Goal: Task Accomplishment & Management: Use online tool/utility

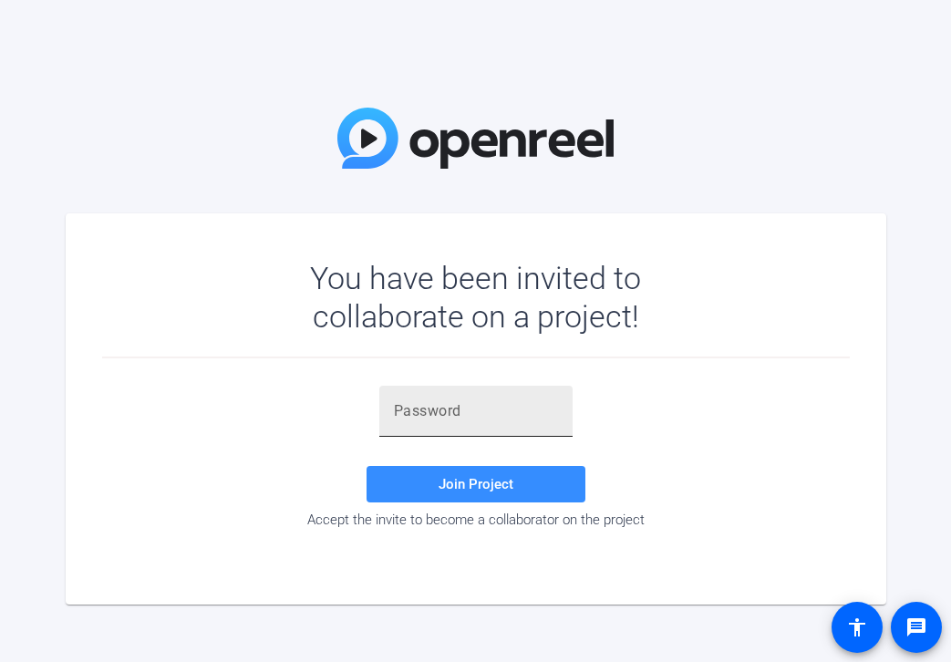
click at [428, 423] on div at bounding box center [476, 410] width 164 height 51
paste input "fpy7EZ"
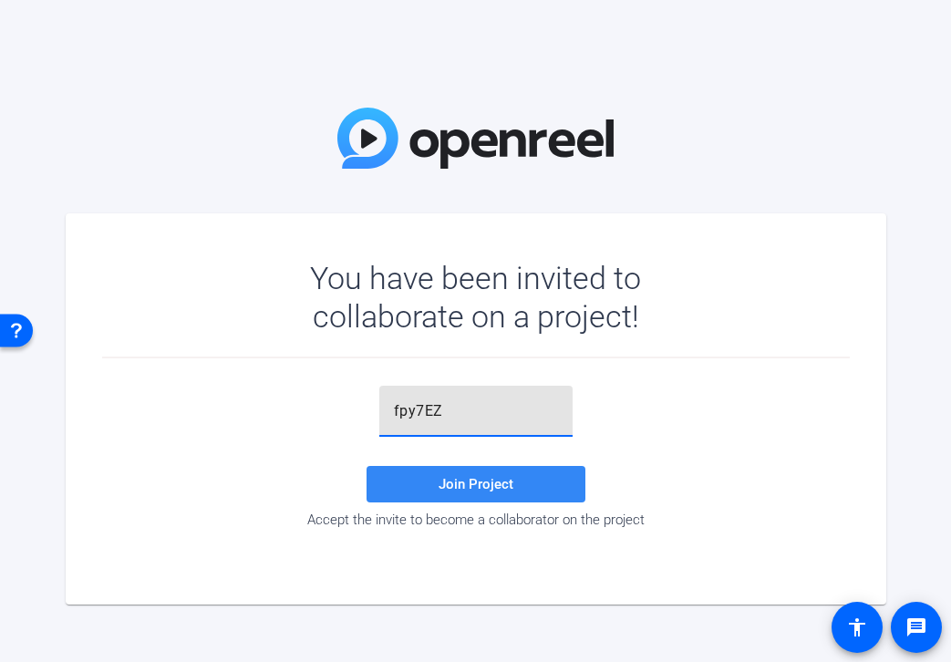
type input "fpy7EZ"
click at [444, 488] on span "Join Project" at bounding box center [475, 484] width 75 height 16
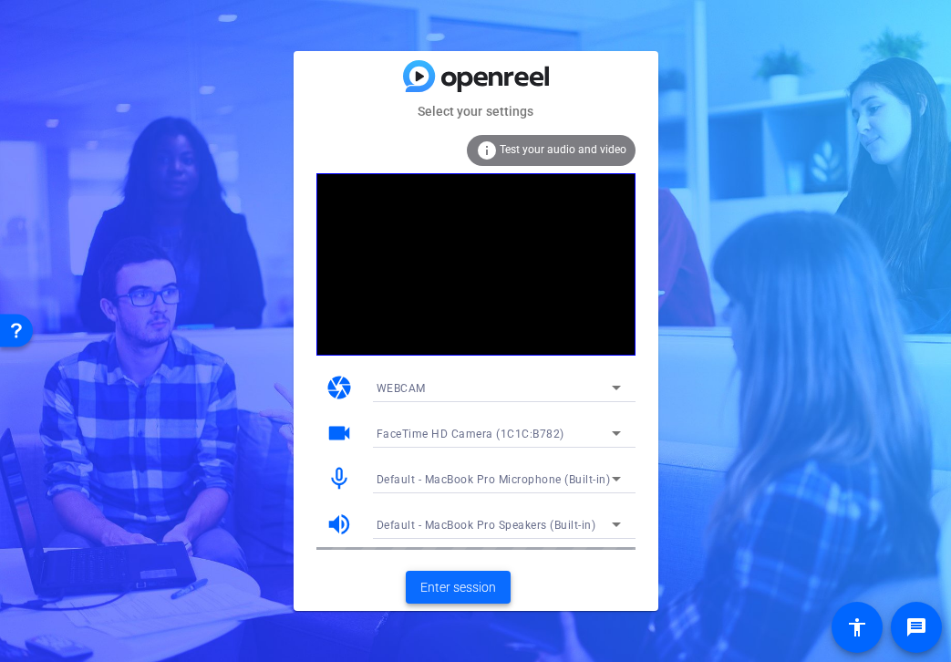
click at [458, 587] on span "Enter session" at bounding box center [458, 587] width 76 height 19
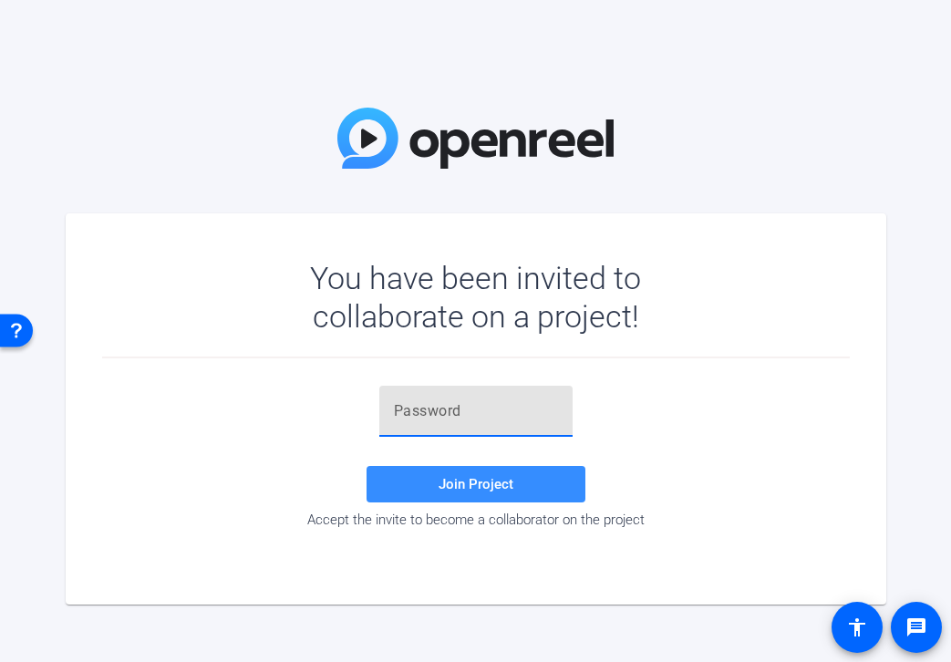
click at [447, 409] on input "text" at bounding box center [476, 411] width 164 height 22
paste input "fpy7EZ"
type input "fpy7EZ"
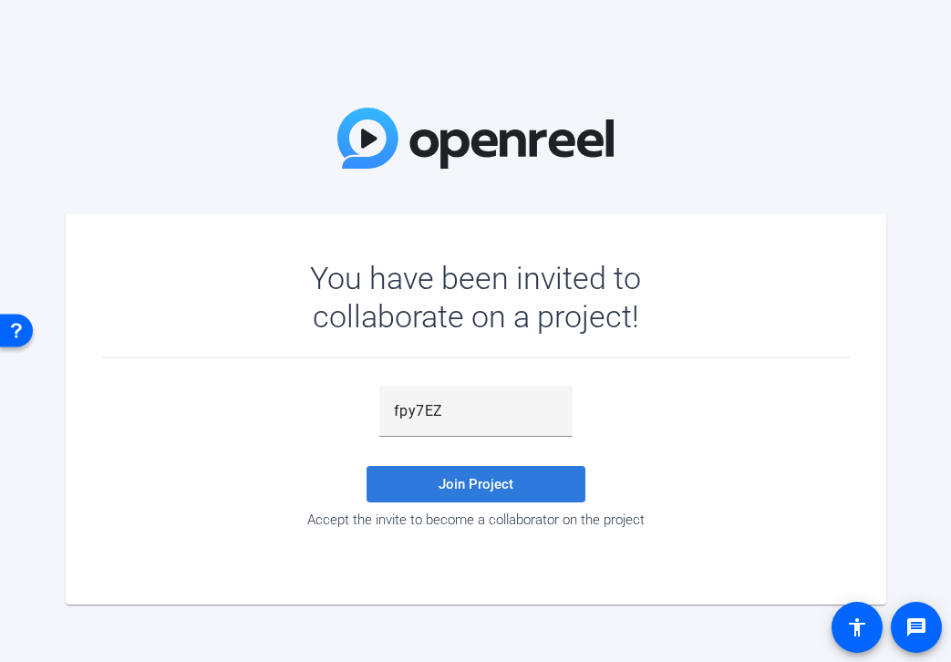
click at [437, 490] on span at bounding box center [475, 484] width 219 height 44
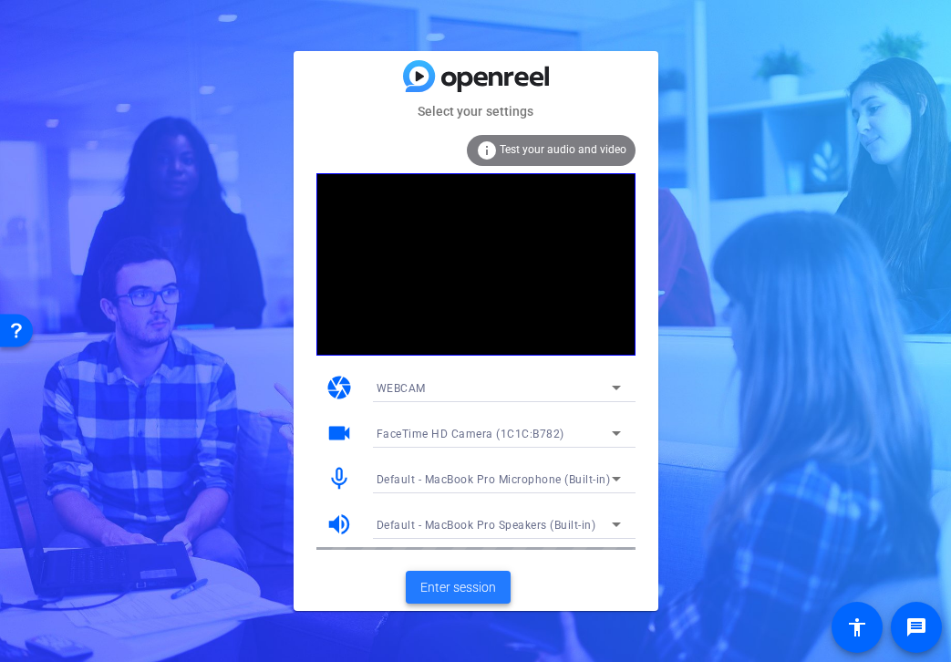
click at [445, 589] on span "Enter session" at bounding box center [458, 587] width 76 height 19
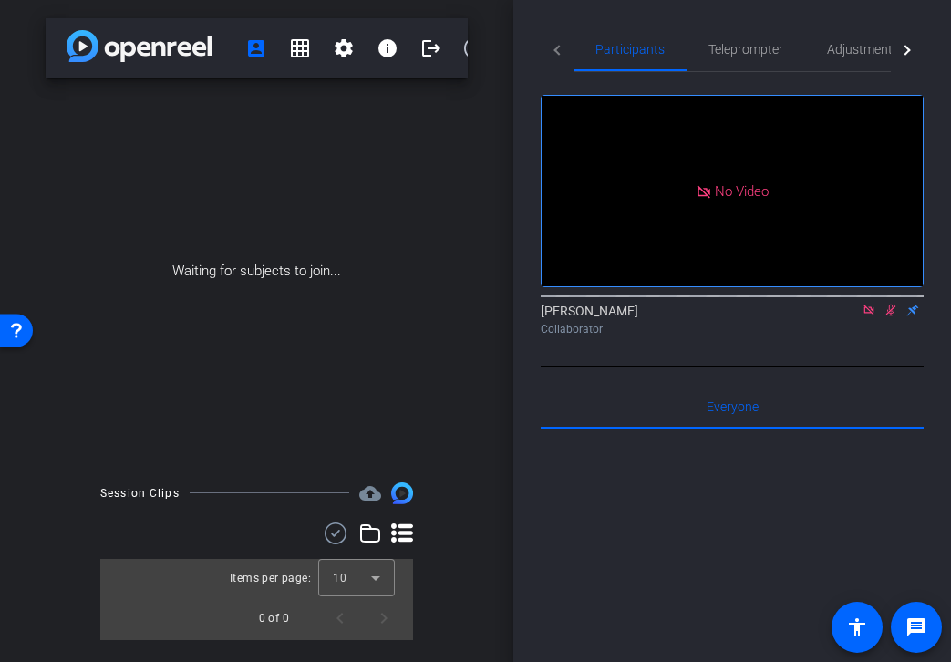
click at [350, 159] on div "Waiting for subjects to join..." at bounding box center [257, 270] width 422 height 385
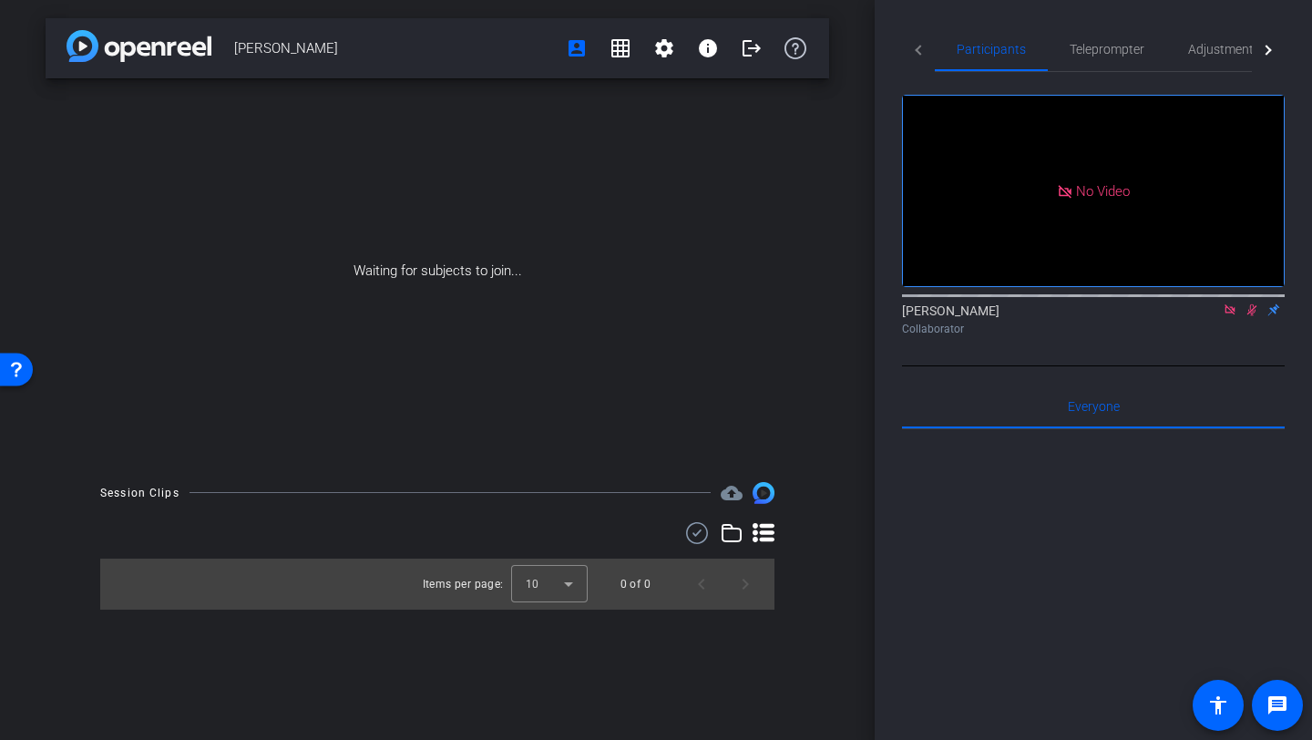
drag, startPoint x: 235, startPoint y: 46, endPoint x: 355, endPoint y: 46, distance: 119.4
click at [355, 46] on span "[PERSON_NAME]" at bounding box center [394, 48] width 321 height 36
copy span "[PERSON_NAME]"
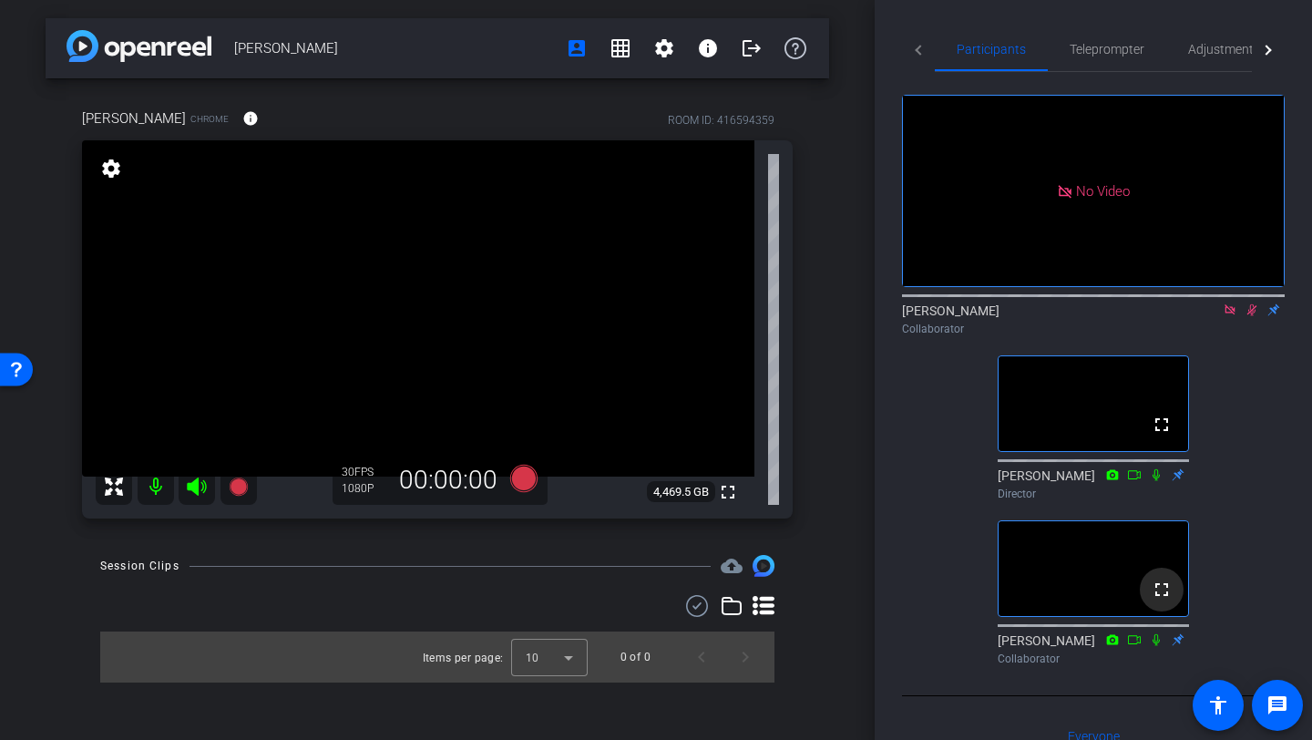
click at [950, 601] on mat-icon "fullscreen" at bounding box center [1162, 590] width 22 height 22
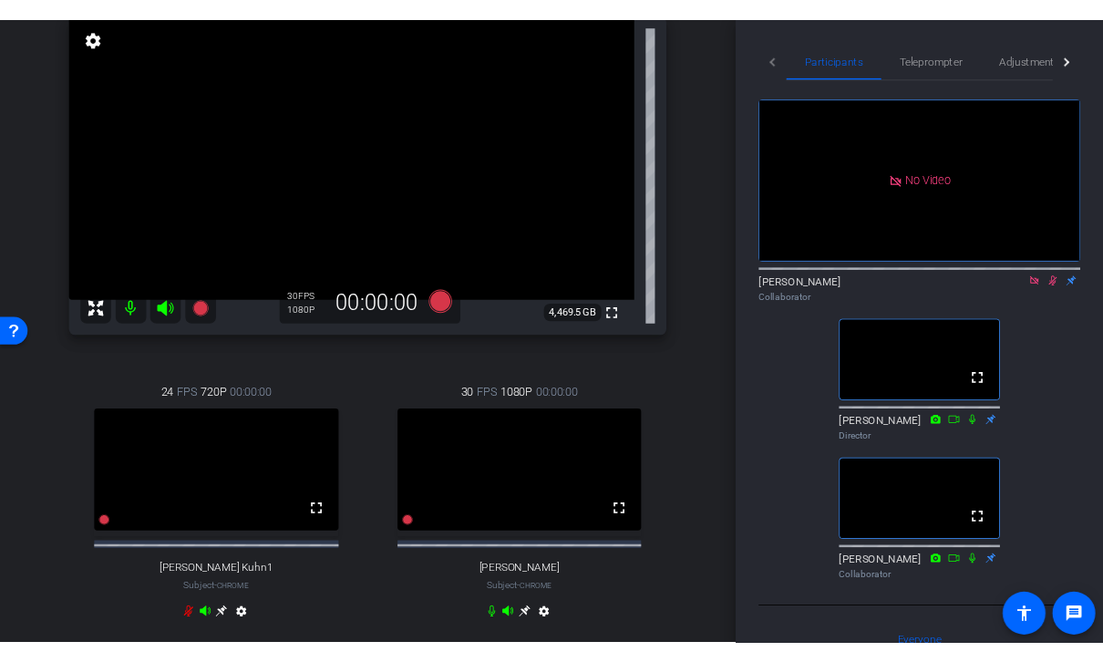
scroll to position [139, 0]
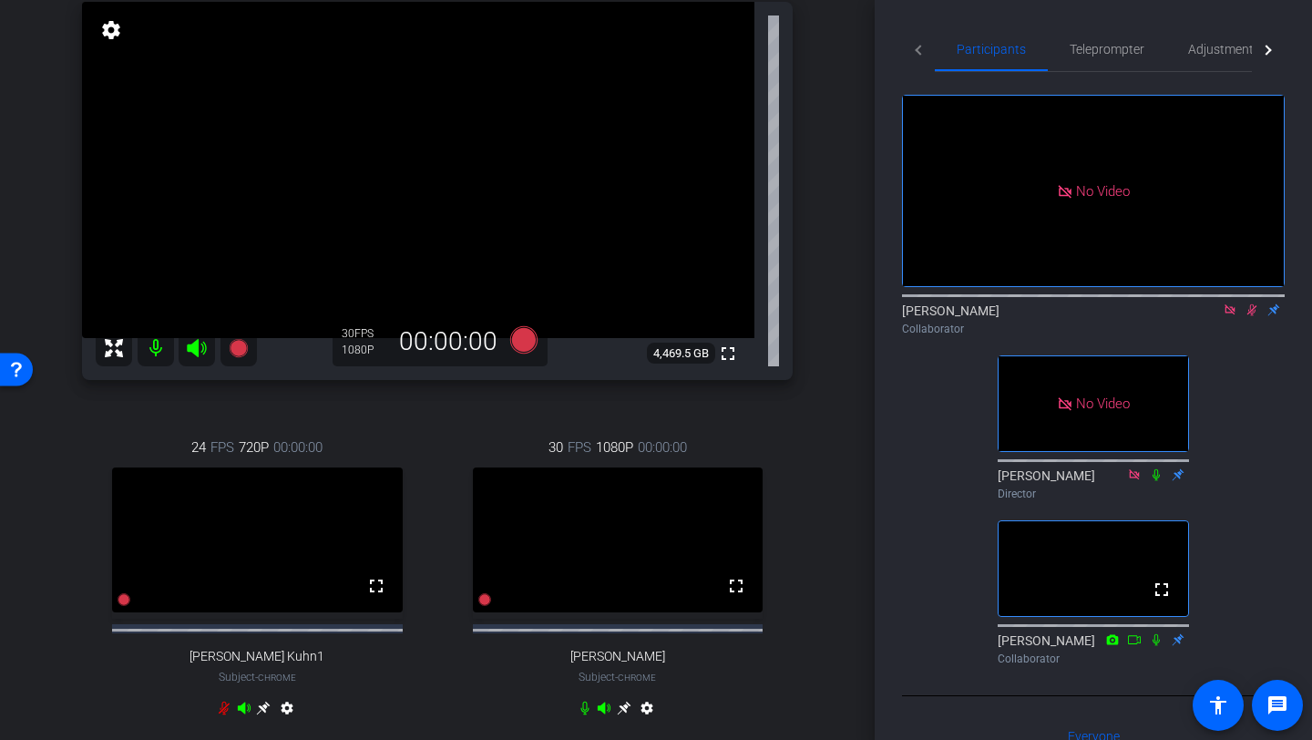
click at [950, 316] on icon at bounding box center [1253, 310] width 10 height 12
click at [950, 316] on icon at bounding box center [1252, 310] width 7 height 12
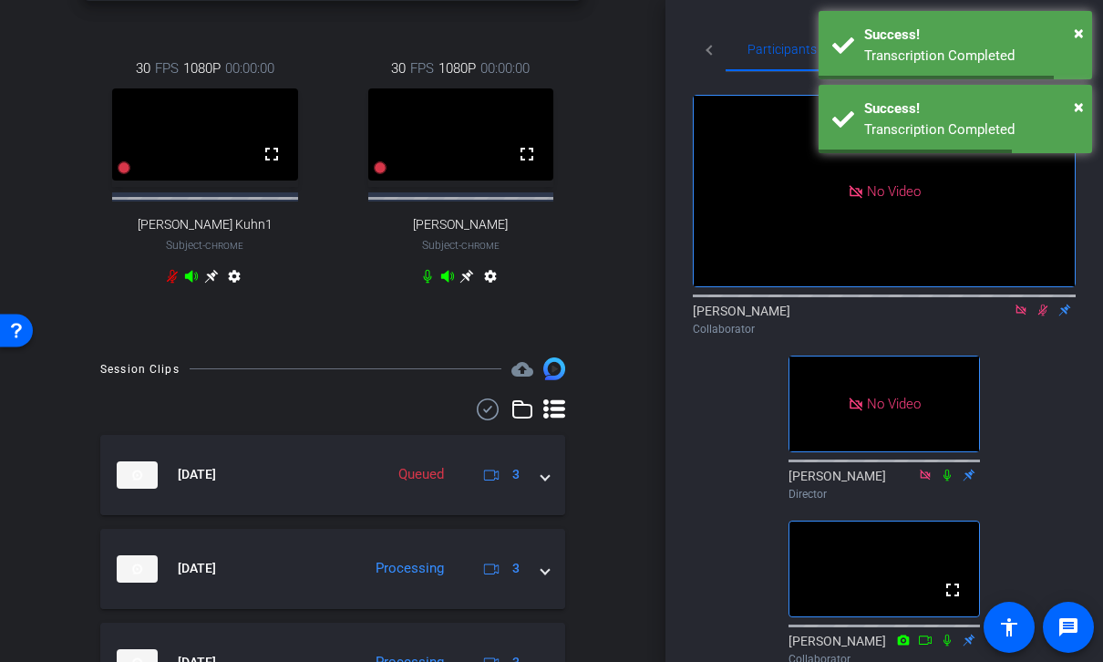
scroll to position [545, 0]
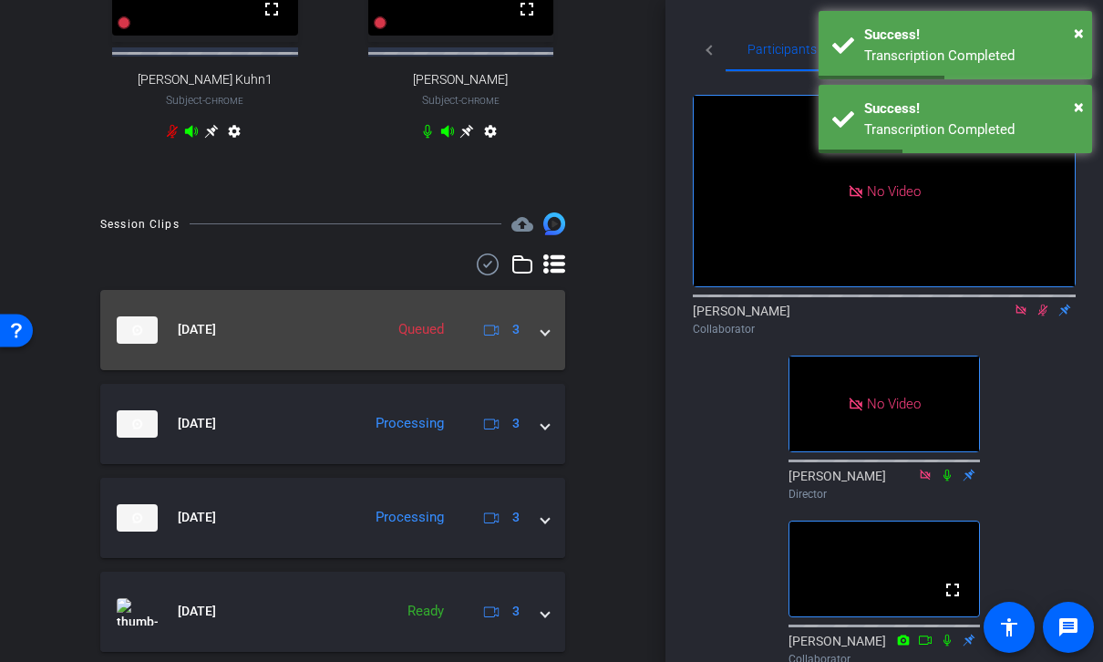
click at [547, 338] on span at bounding box center [544, 329] width 7 height 19
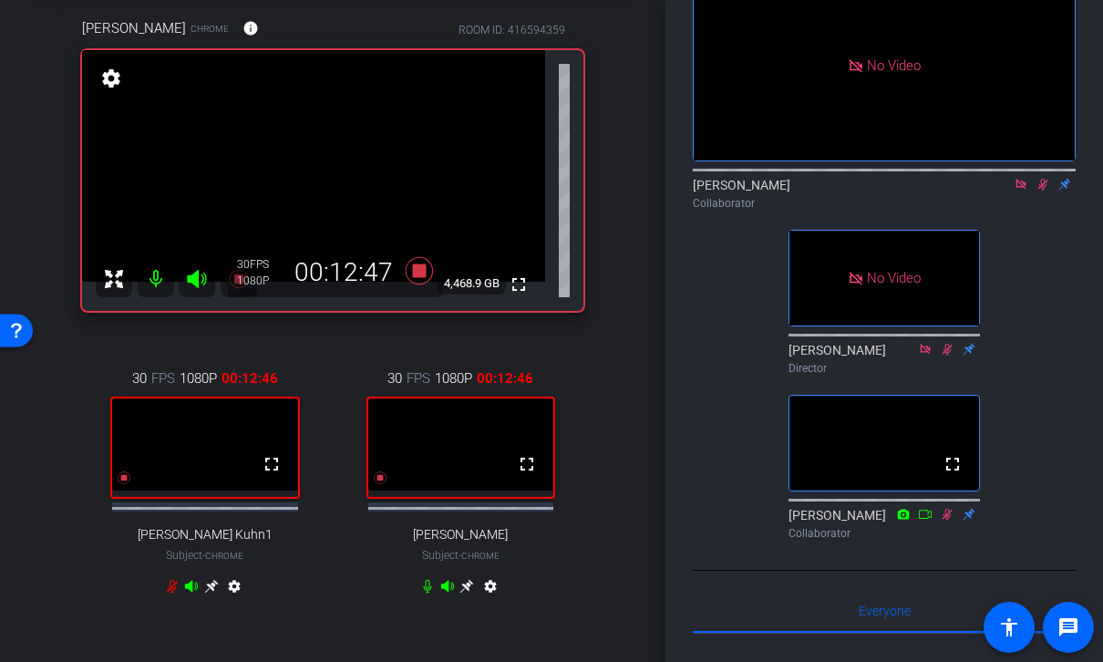
scroll to position [118, 0]
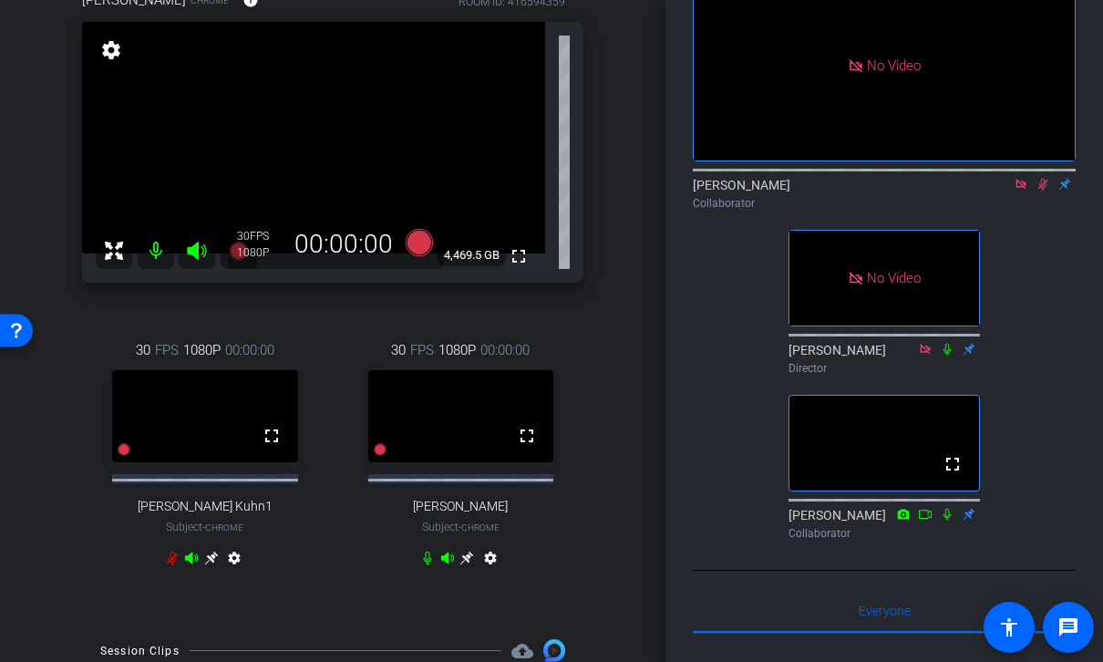
click at [950, 190] on icon at bounding box center [1043, 185] width 10 height 12
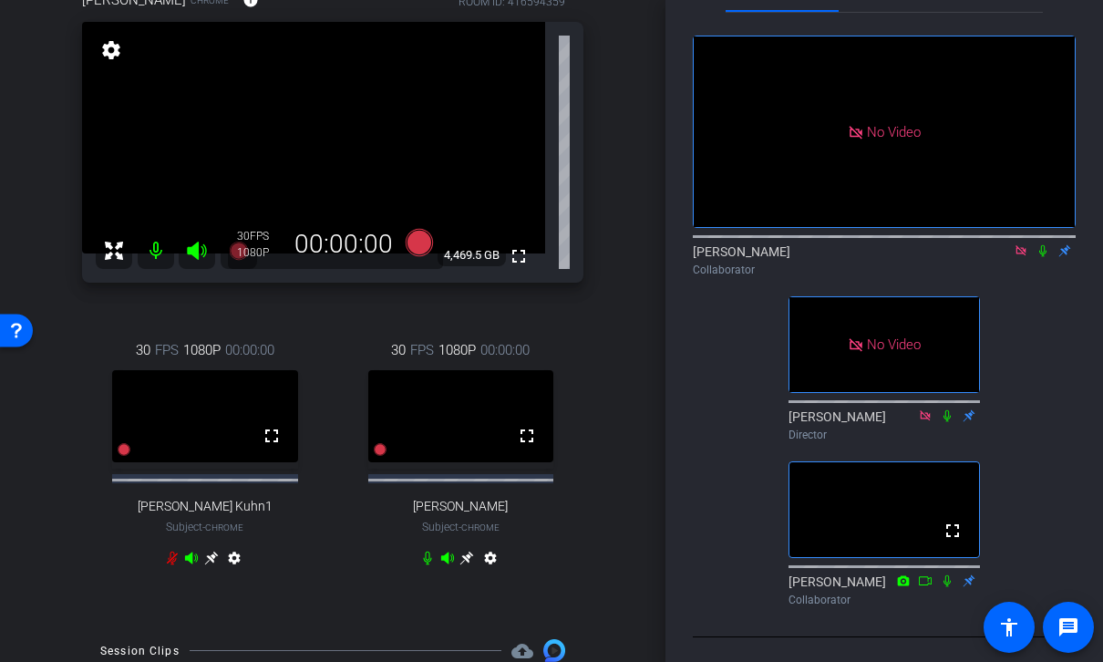
scroll to position [46, 0]
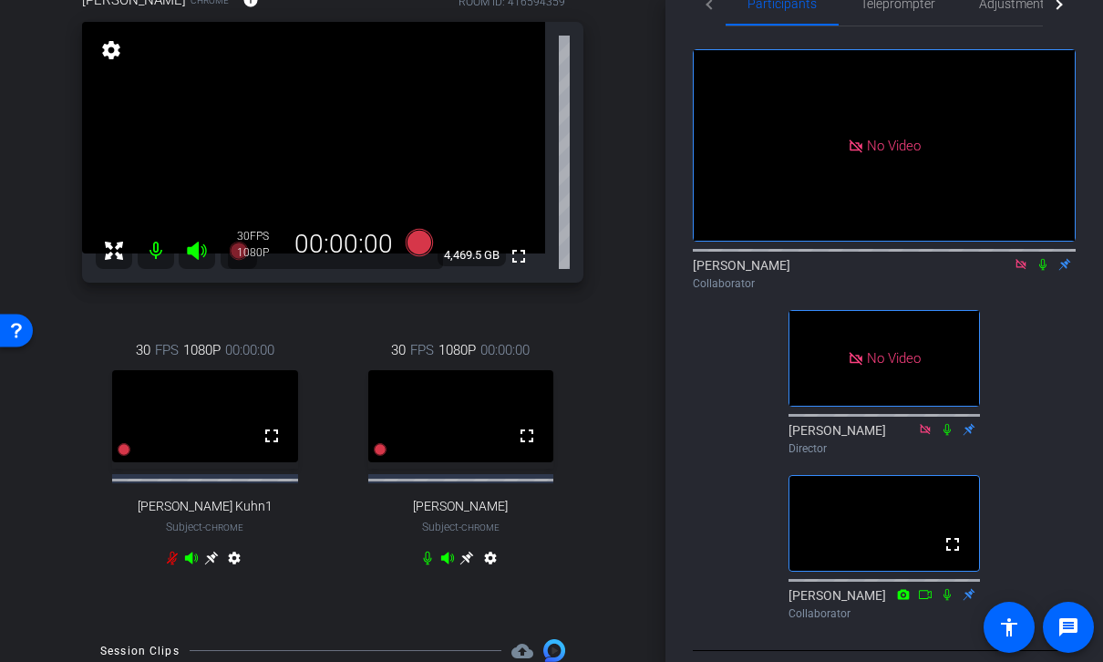
click at [950, 271] on icon at bounding box center [1042, 264] width 15 height 13
